Goal: Task Accomplishment & Management: Complete application form

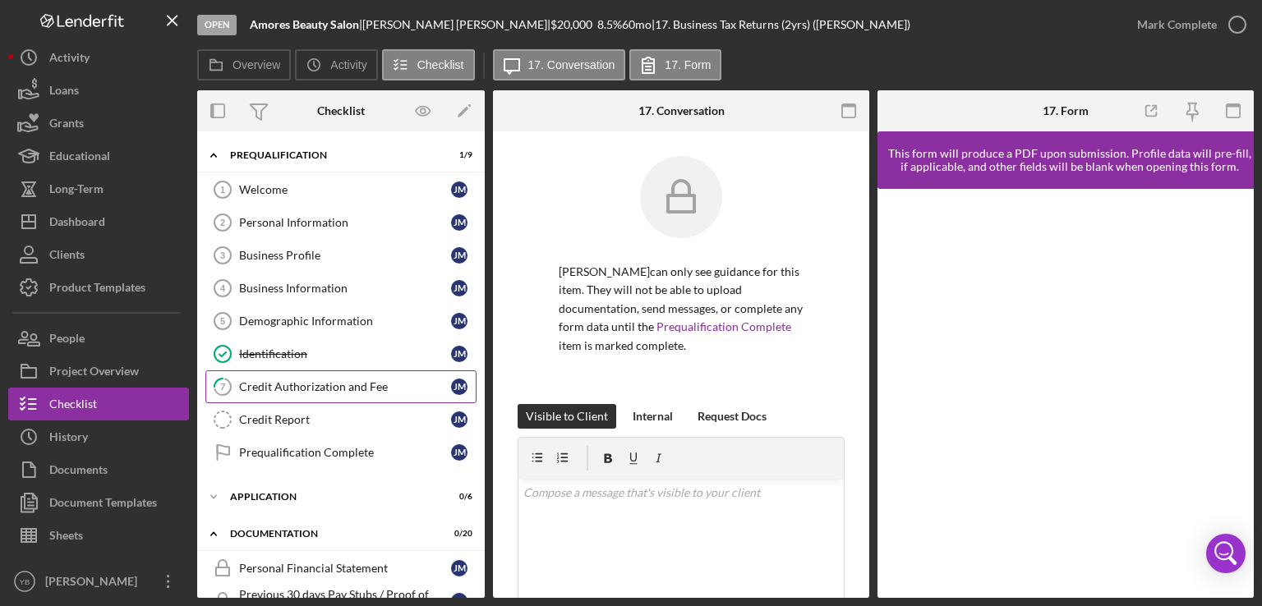
scroll to position [334, 0]
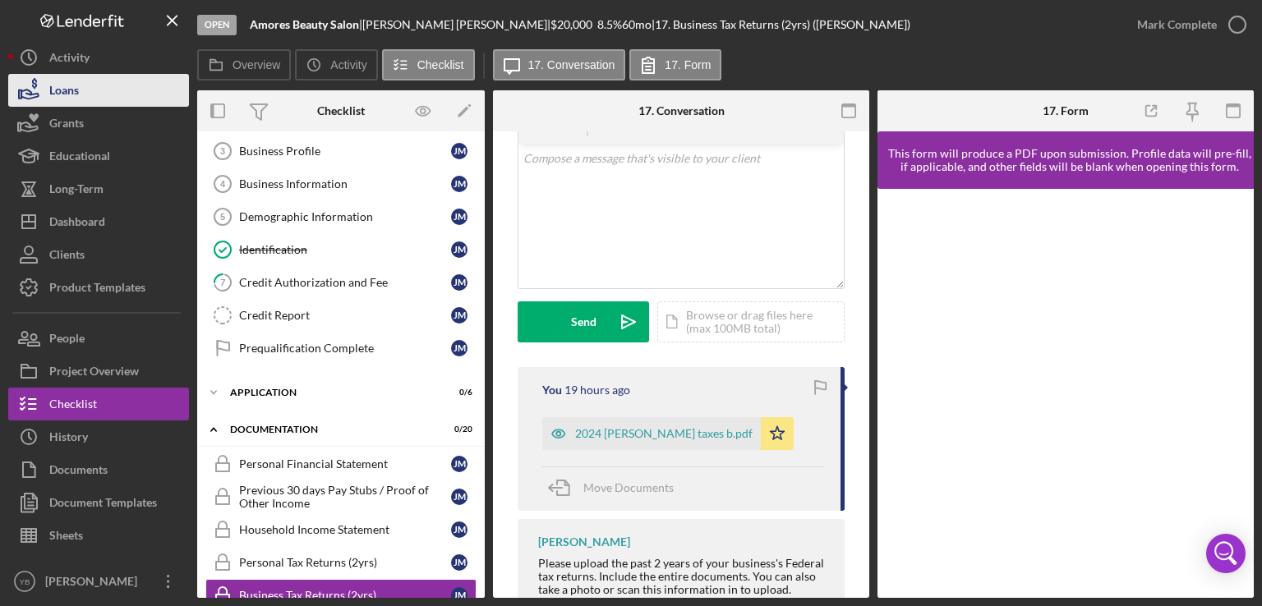
click at [82, 94] on button "Loans" at bounding box center [98, 90] width 181 height 33
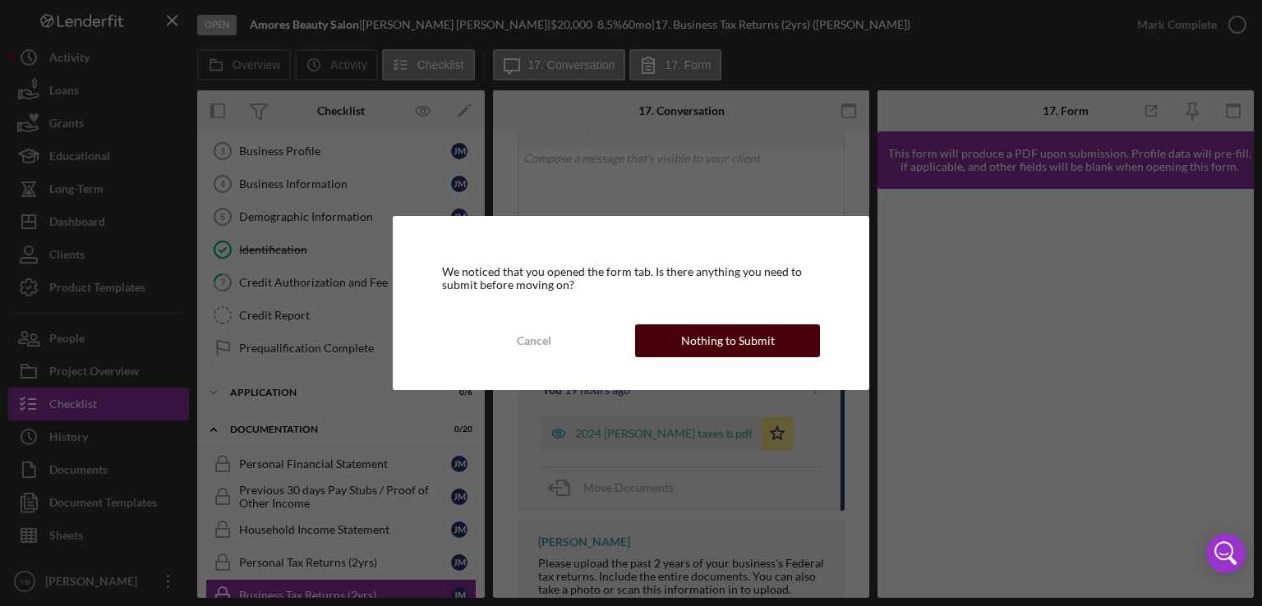
click at [675, 348] on button "Nothing to Submit" at bounding box center [727, 341] width 185 height 33
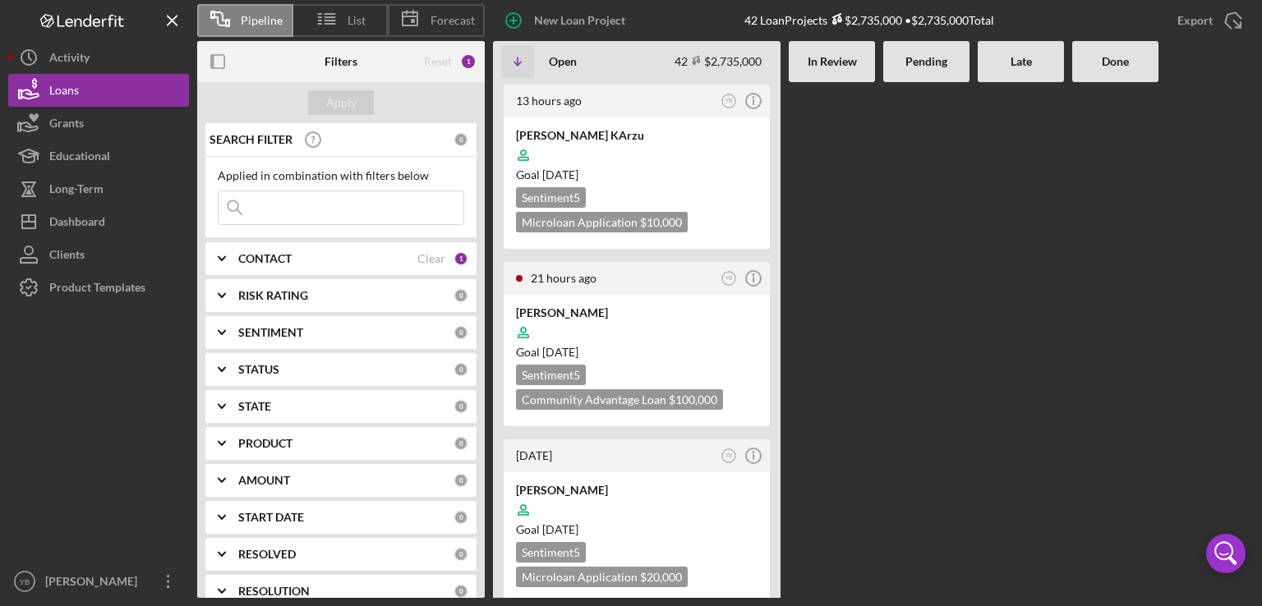
click at [914, 320] on div at bounding box center [926, 340] width 86 height 516
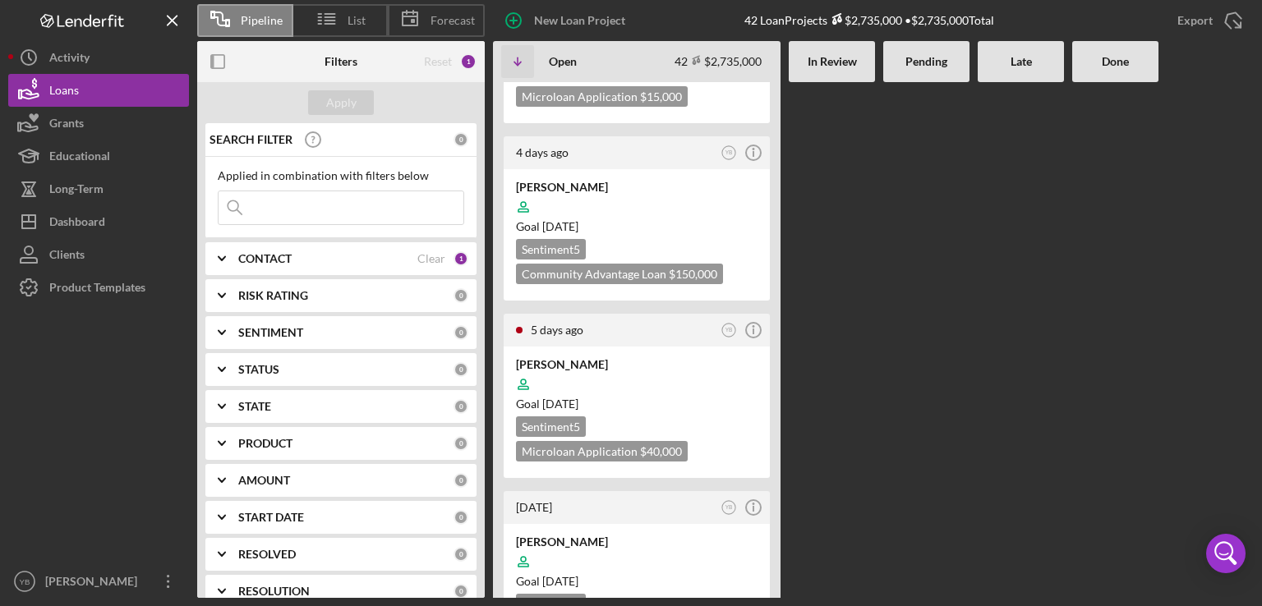
scroll to position [657, 0]
click at [698, 405] on div "Goal [DATE]" at bounding box center [637, 405] width 242 height 16
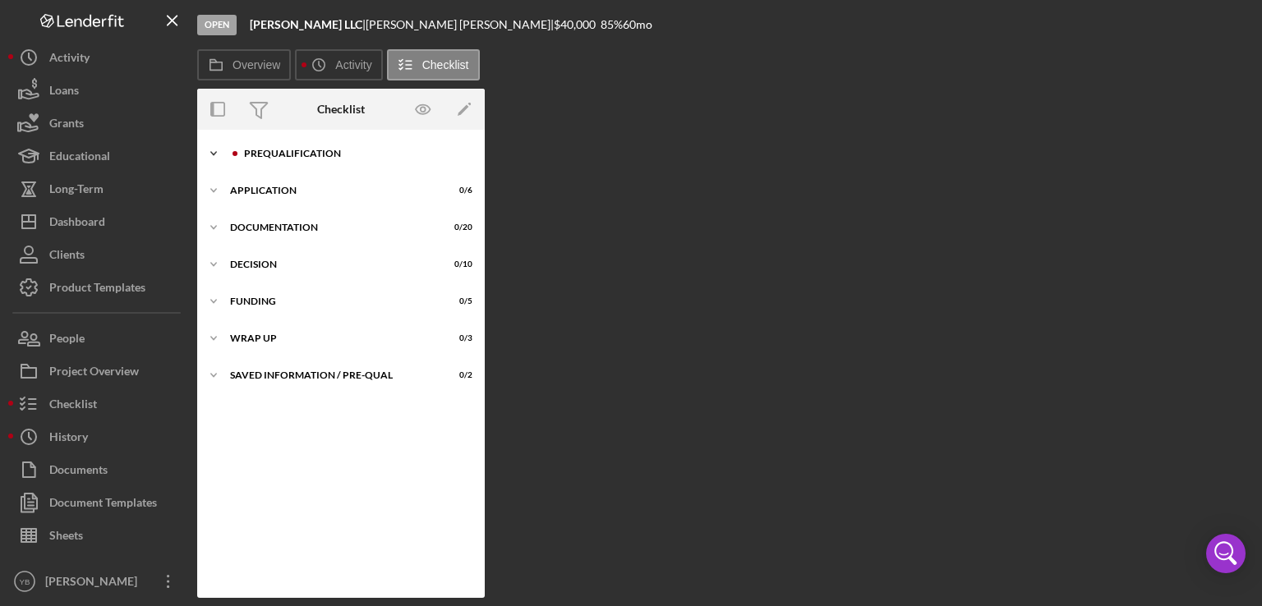
click at [320, 155] on div "Prequalification" at bounding box center [354, 154] width 220 height 10
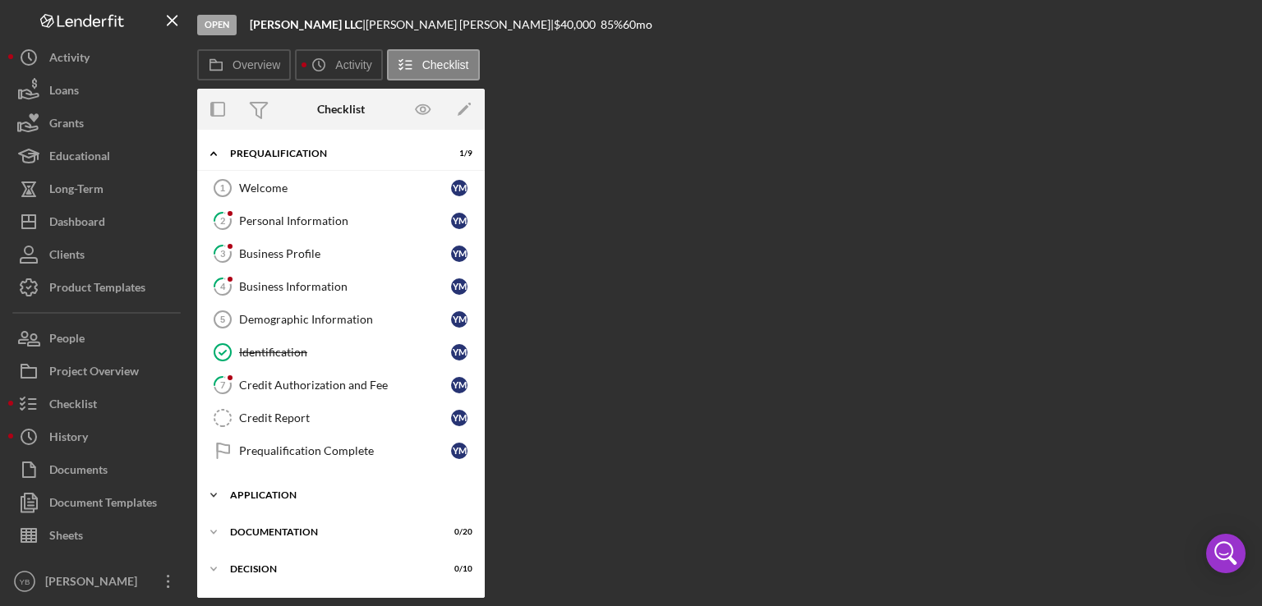
click at [240, 492] on div "Application" at bounding box center [347, 496] width 234 height 10
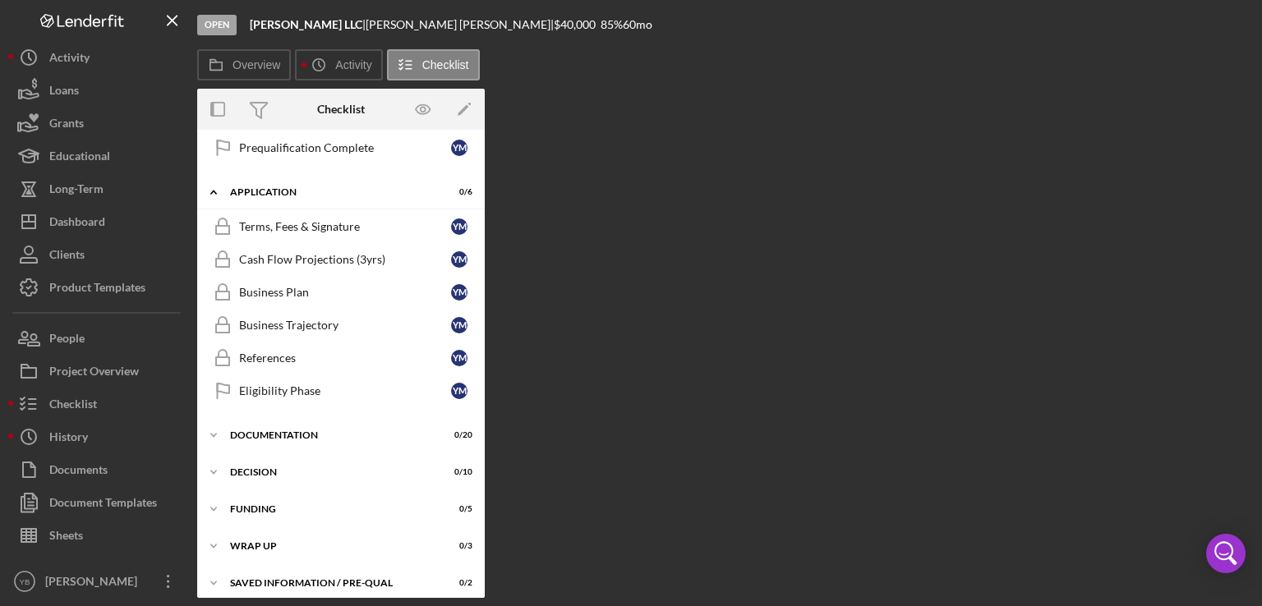
scroll to position [309, 0]
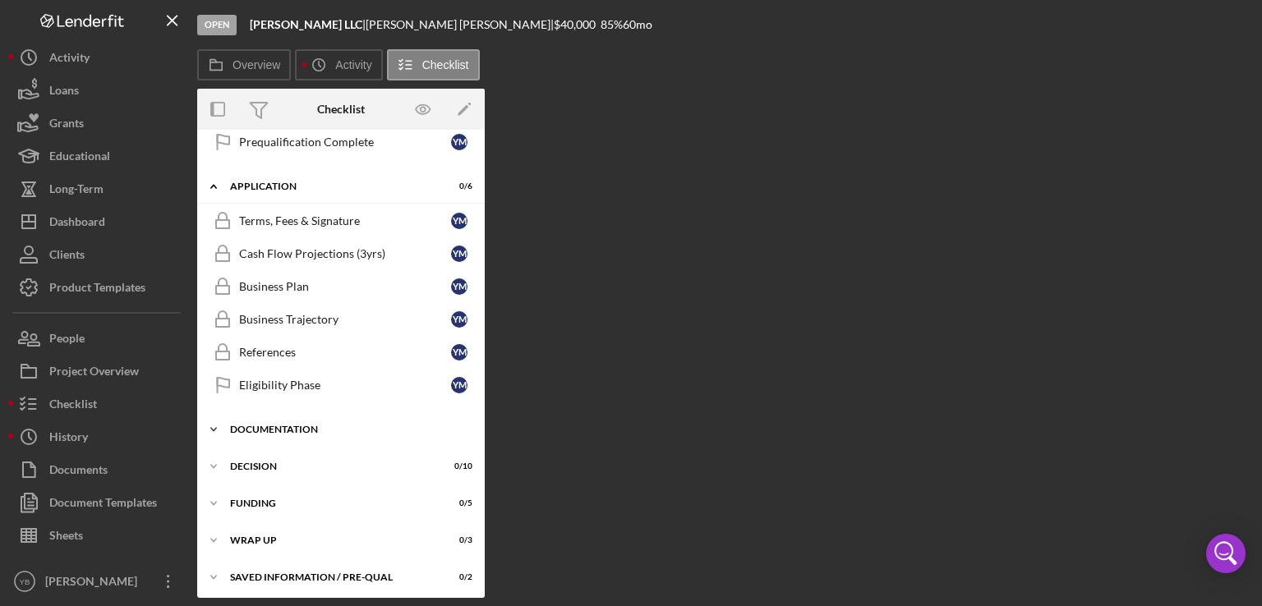
click at [297, 425] on div "Documentation" at bounding box center [347, 430] width 234 height 10
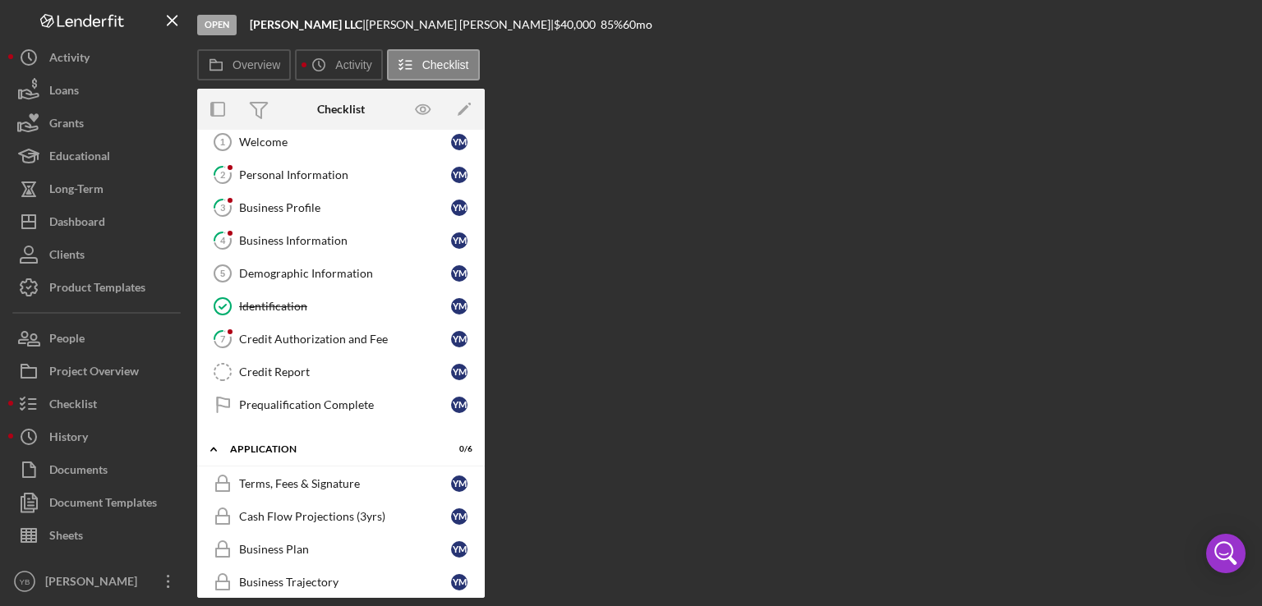
scroll to position [50, 0]
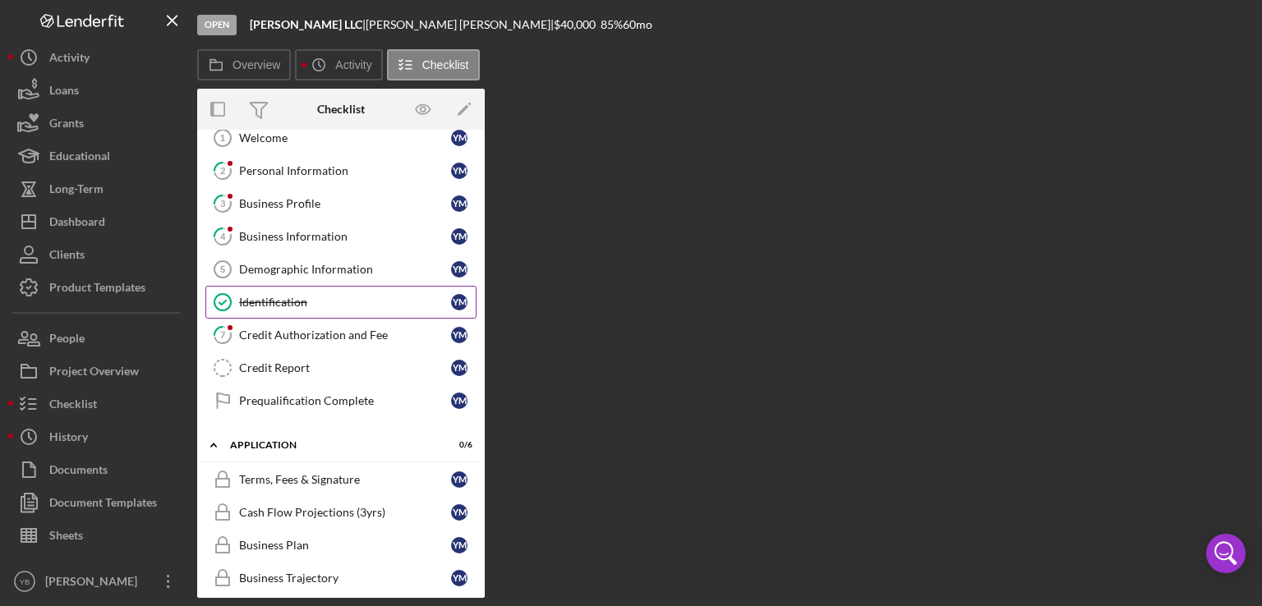
click at [302, 310] on link "Identification Identification Y M" at bounding box center [340, 302] width 271 height 33
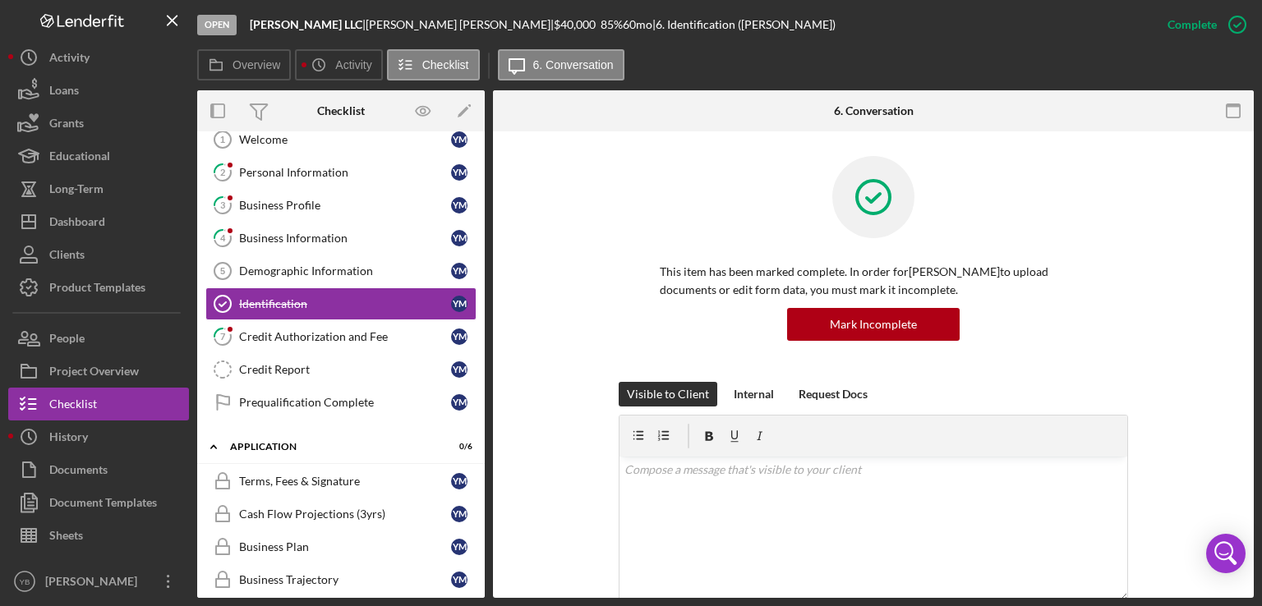
click at [1161, 297] on div "This item has been marked complete. In order for [PERSON_NAME] to upload docume…" at bounding box center [874, 269] width 712 height 226
click at [941, 323] on button "Mark Incomplete" at bounding box center [873, 324] width 173 height 33
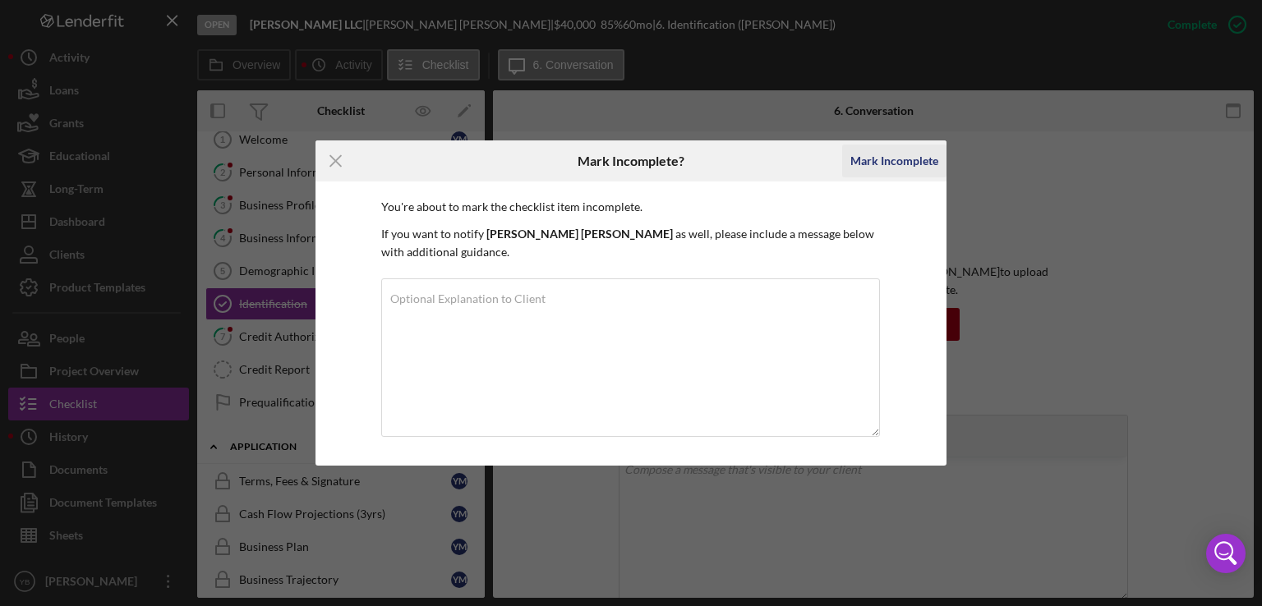
click at [891, 154] on div "Mark Incomplete" at bounding box center [894, 161] width 88 height 33
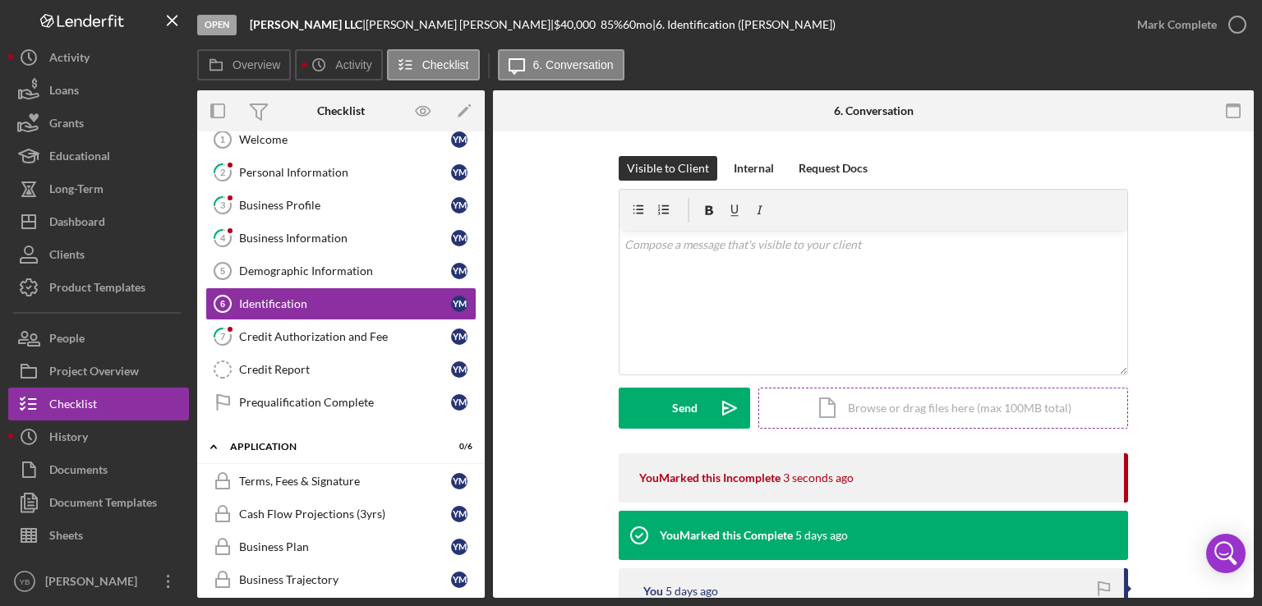
click at [873, 408] on div "Icon/Document Browse or drag files here (max 100MB total) Tap to choose files o…" at bounding box center [943, 408] width 370 height 41
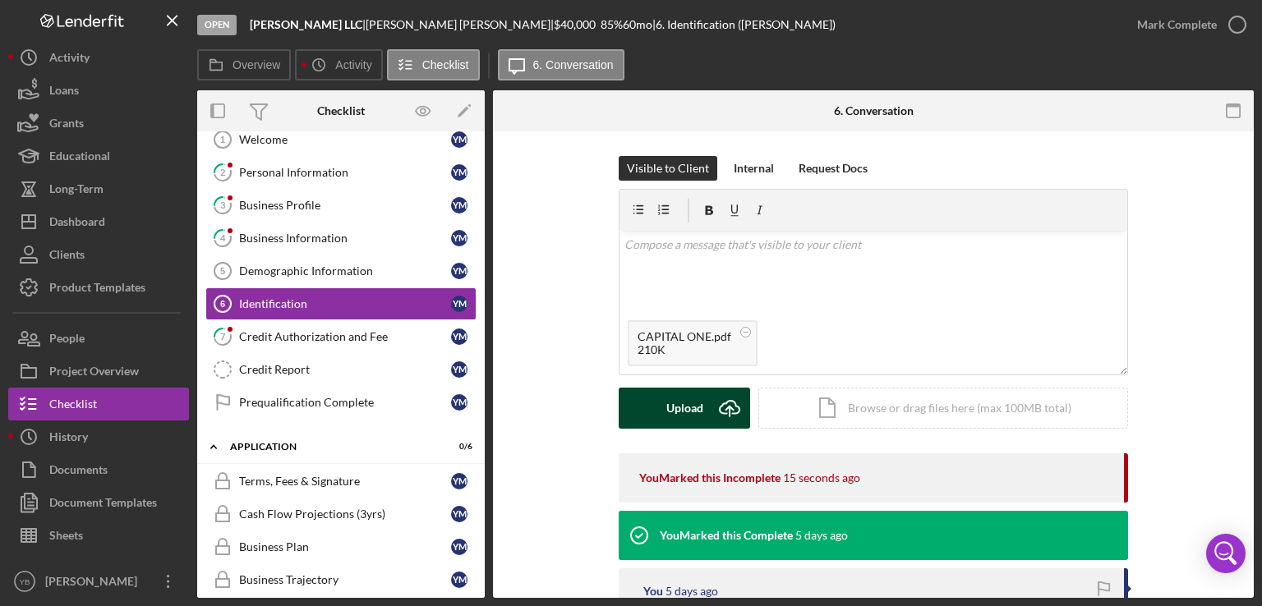
click at [673, 402] on div "Upload" at bounding box center [684, 408] width 37 height 41
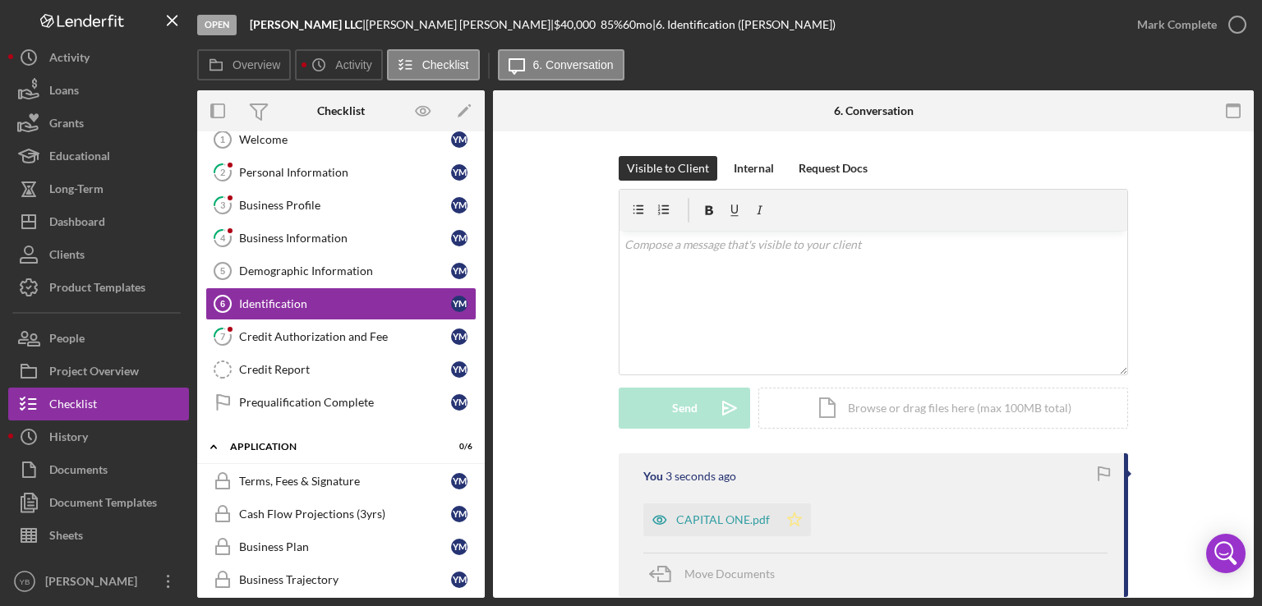
click at [795, 517] on icon "Icon/Star" at bounding box center [794, 520] width 33 height 33
